Goal: Transaction & Acquisition: Book appointment/travel/reservation

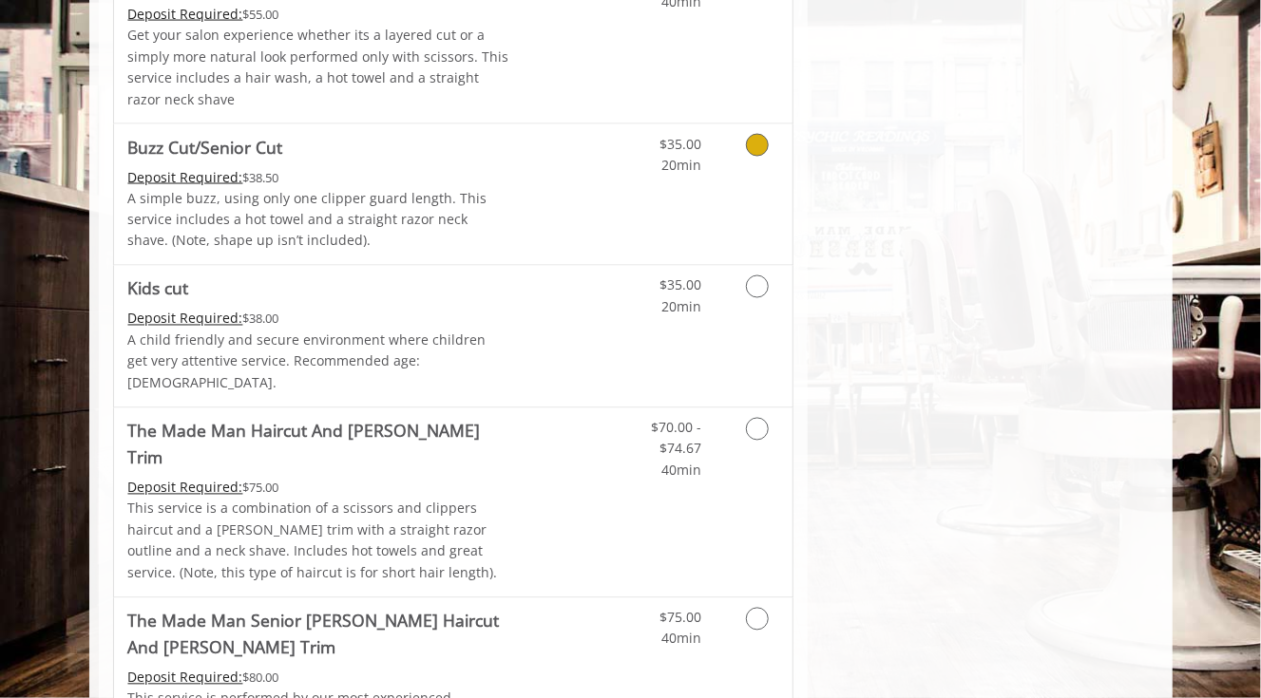
scroll to position [1293, 0]
click at [765, 417] on icon "Grooming services" at bounding box center [757, 428] width 23 height 23
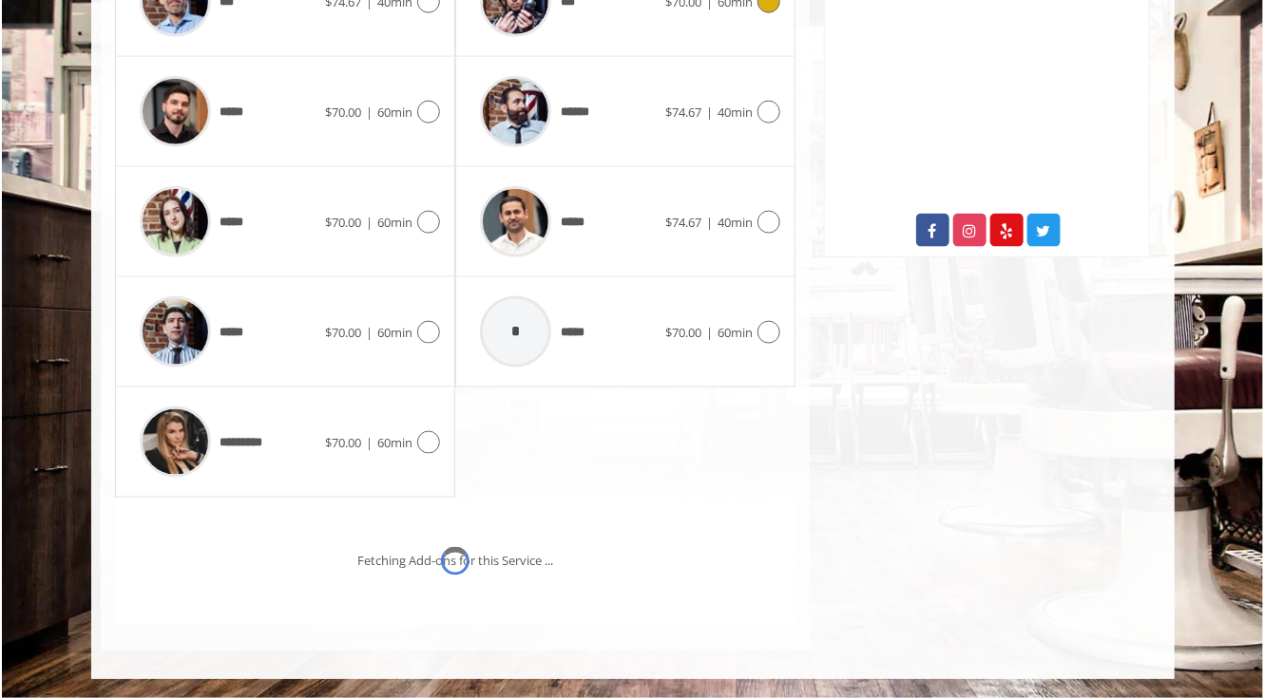
scroll to position [573, 0]
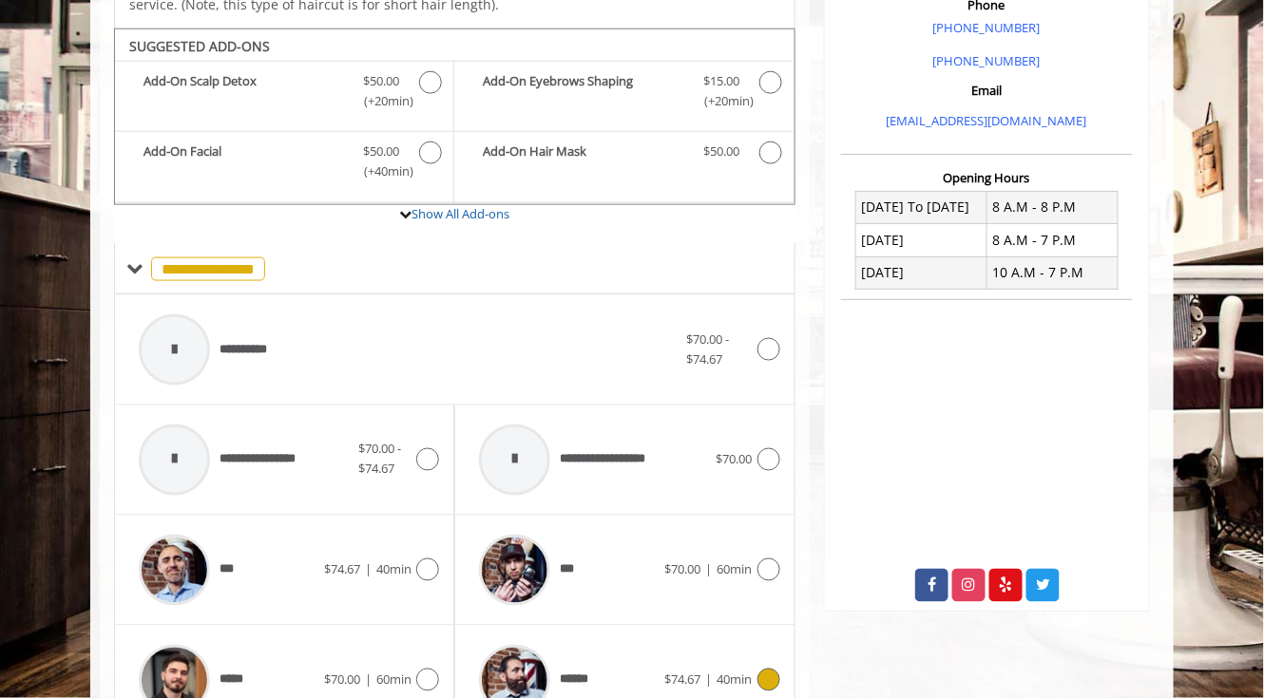
click at [768, 669] on icon at bounding box center [768, 680] width 23 height 23
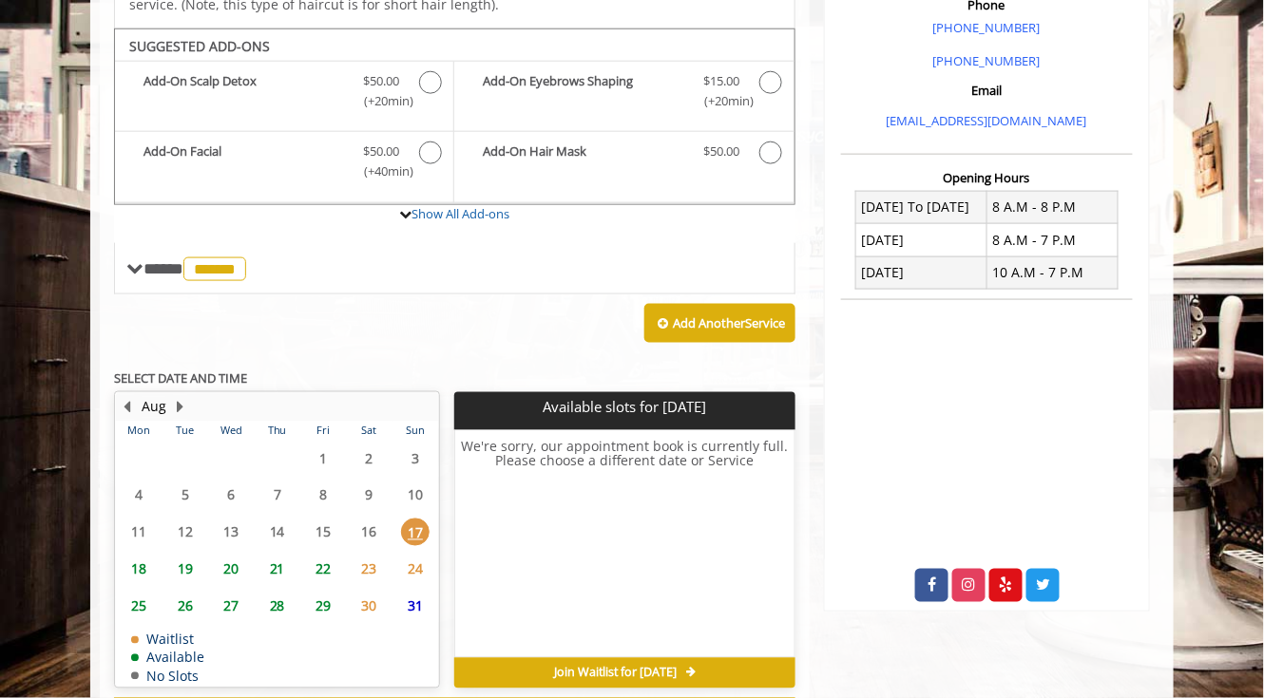
click at [188, 556] on span "19" at bounding box center [185, 570] width 29 height 28
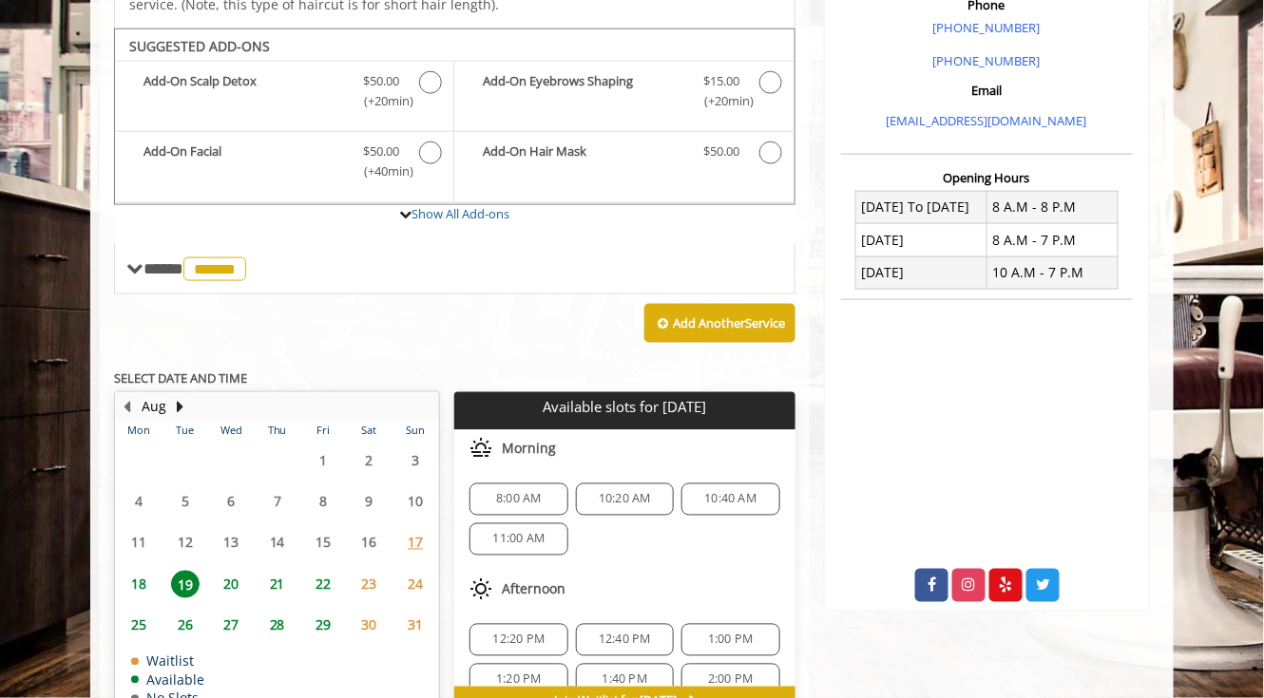
click at [234, 571] on span "20" at bounding box center [231, 585] width 29 height 28
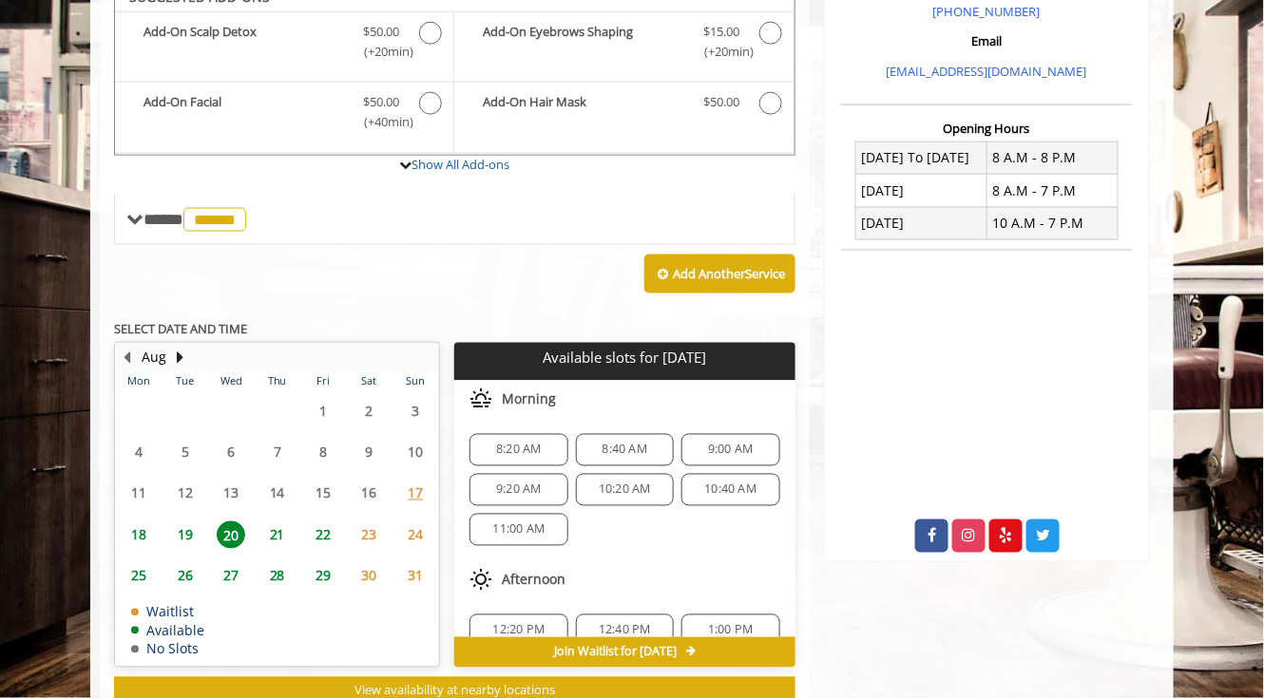
scroll to position [652, 0]
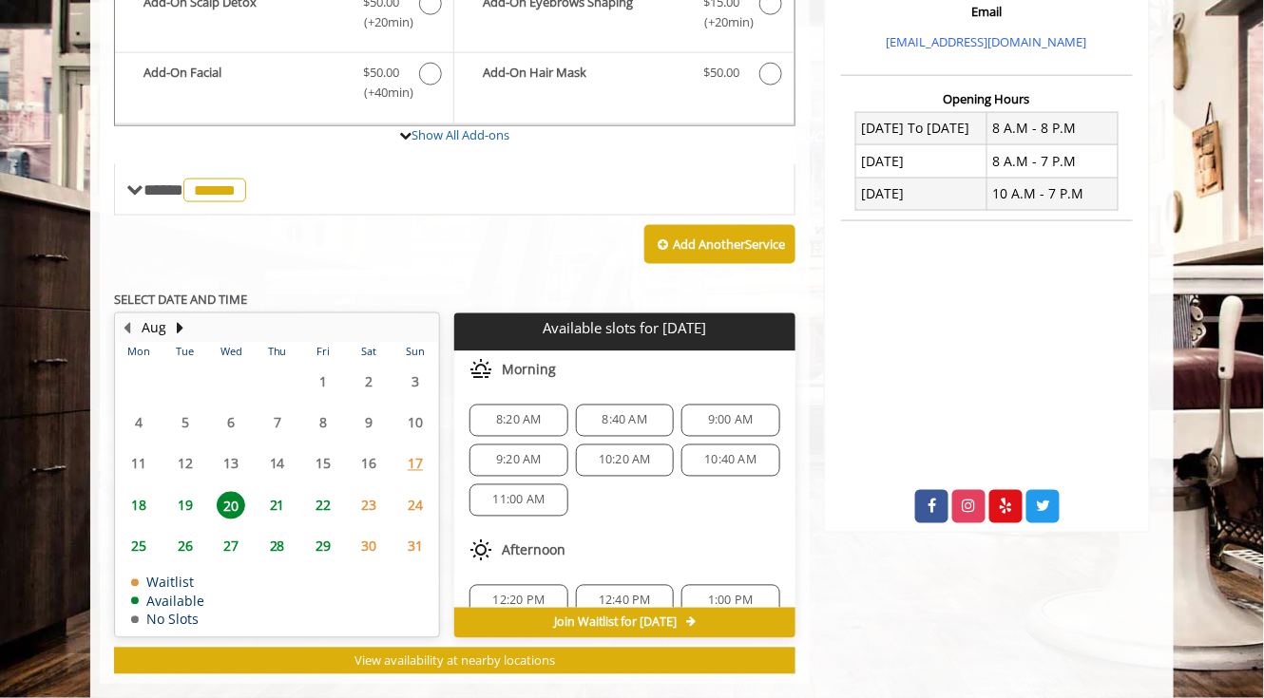
click at [723, 405] on div "9:00 AM" at bounding box center [730, 421] width 98 height 32
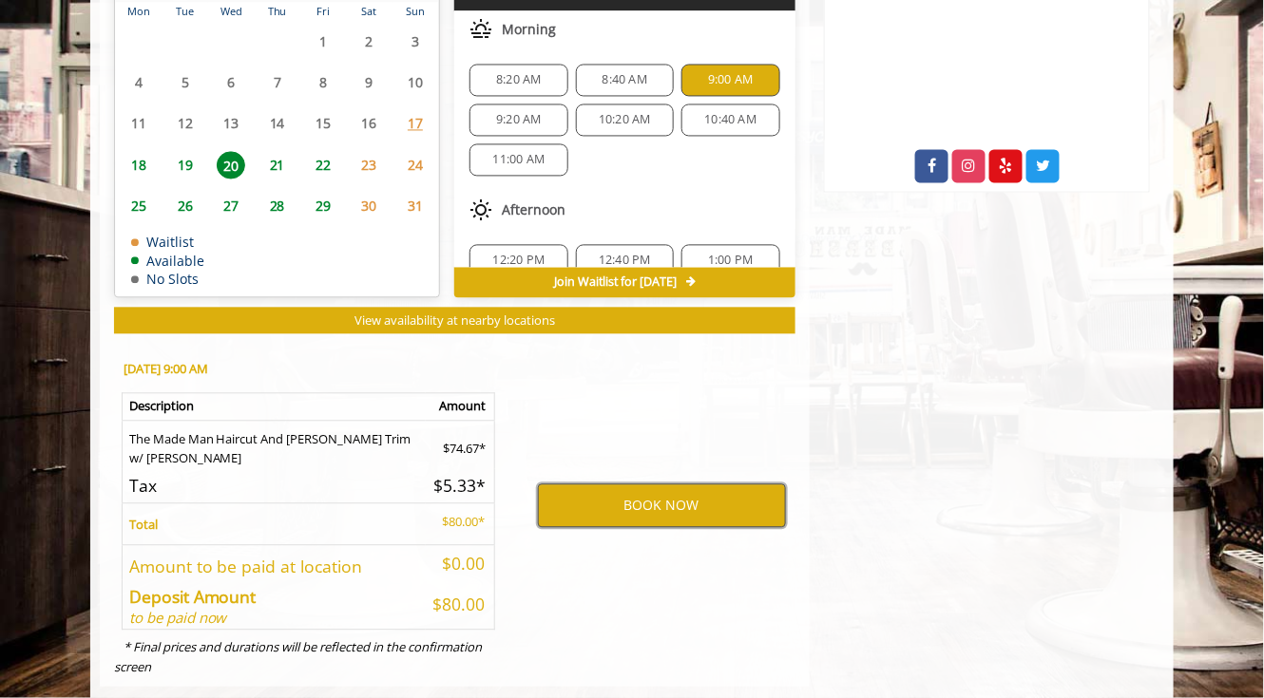
click at [648, 484] on button "BOOK NOW" at bounding box center [662, 506] width 248 height 44
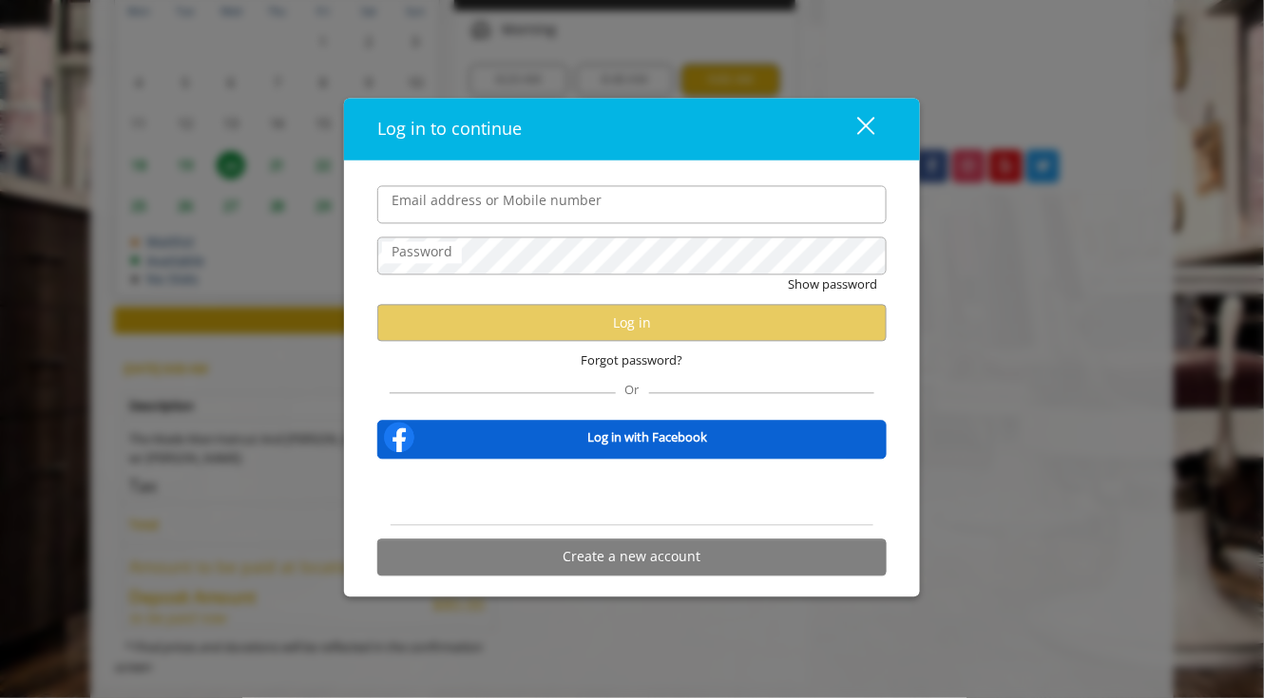
type input "**********"
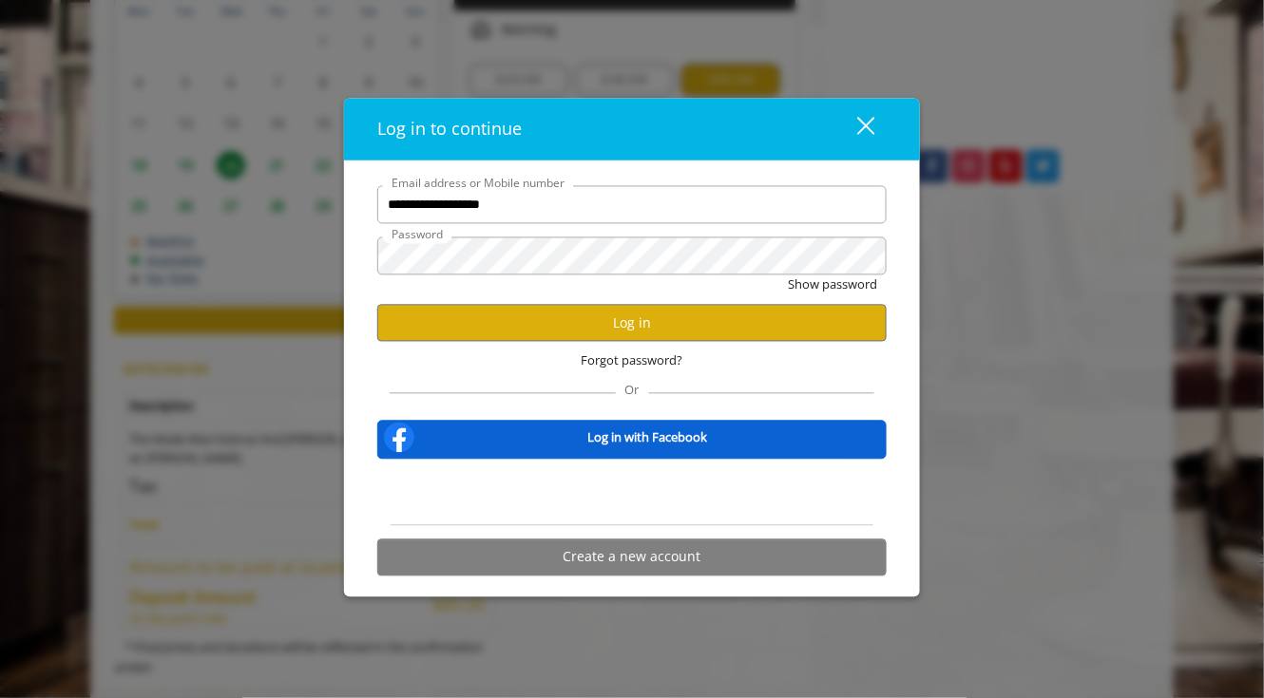
scroll to position [0, 0]
click at [548, 322] on button "Log in" at bounding box center [631, 323] width 509 height 37
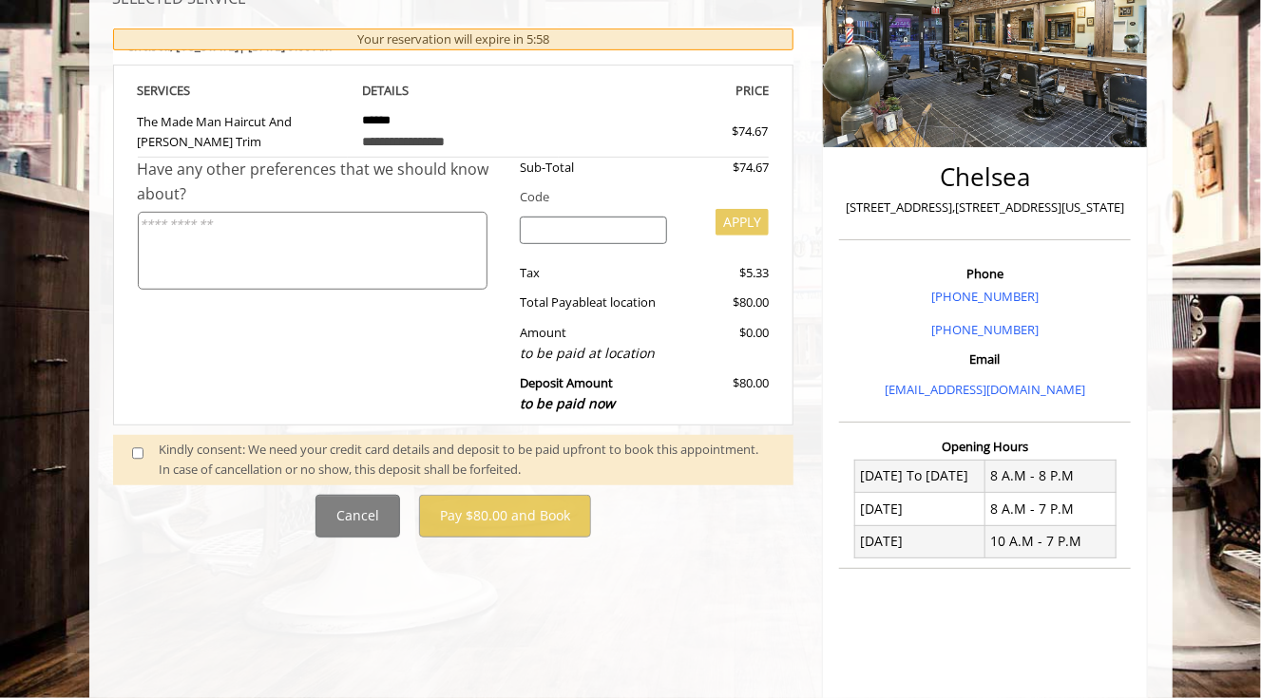
scroll to position [306, 0]
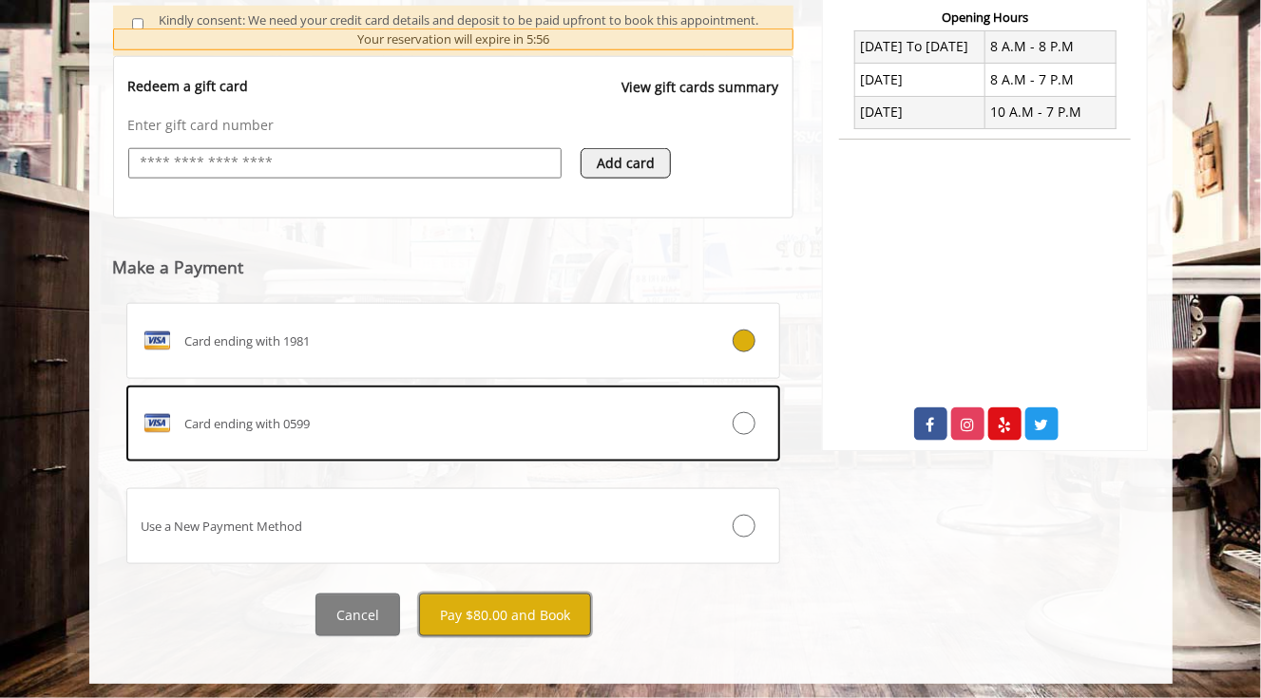
click at [506, 608] on button "Pay $80.00 and Book" at bounding box center [505, 615] width 172 height 43
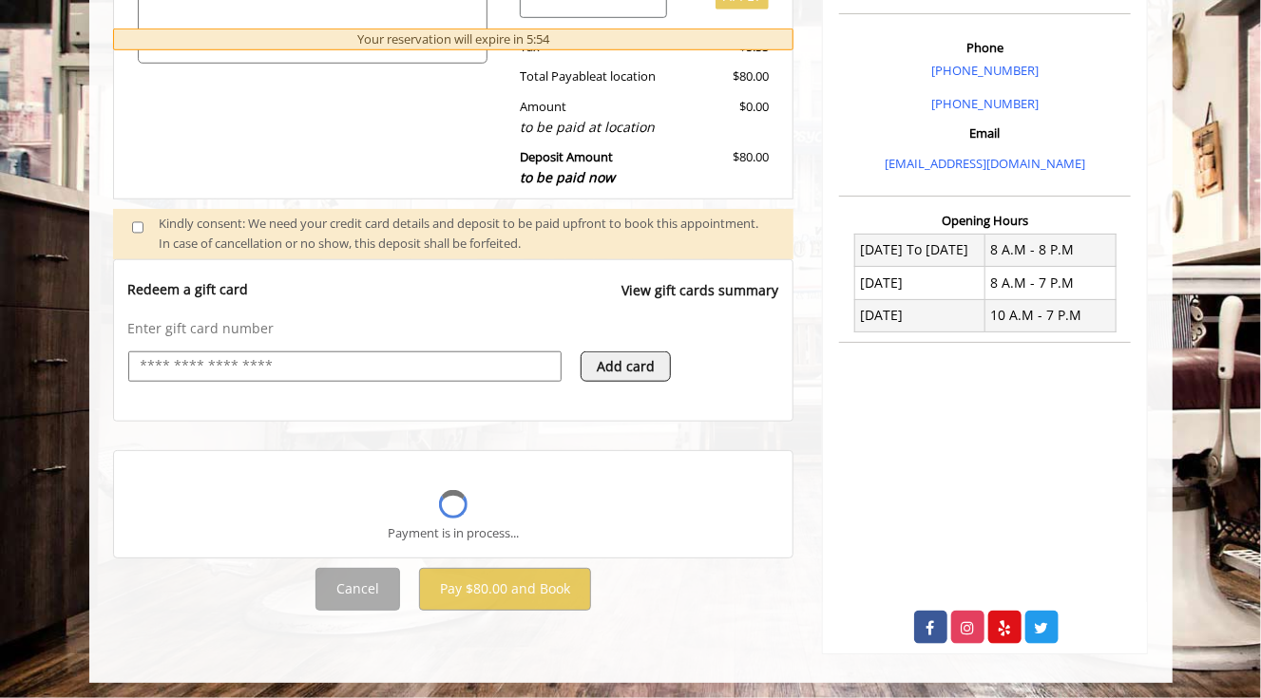
scroll to position [733, 0]
